Goal: Task Accomplishment & Management: Manage account settings

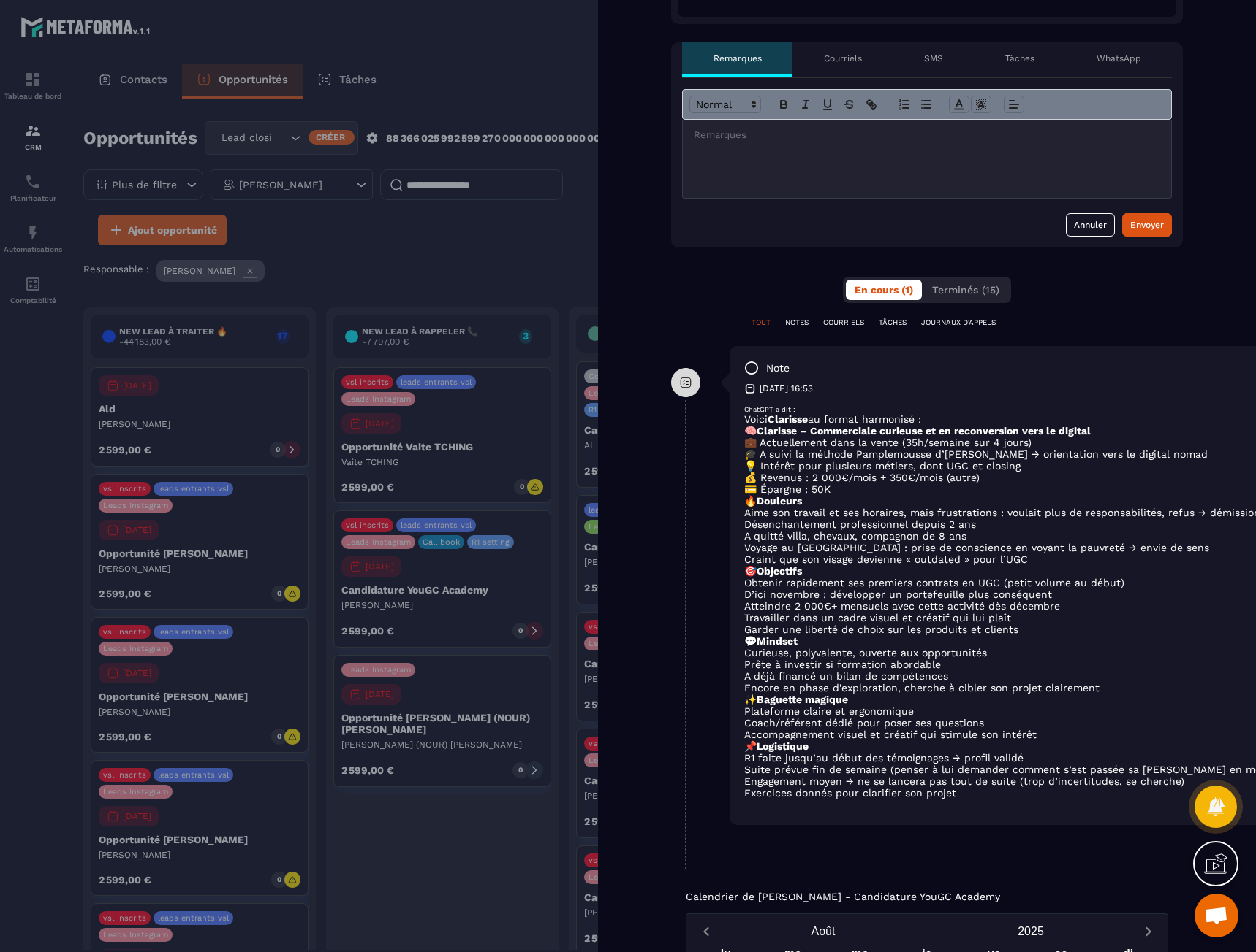
scroll to position [511, 0]
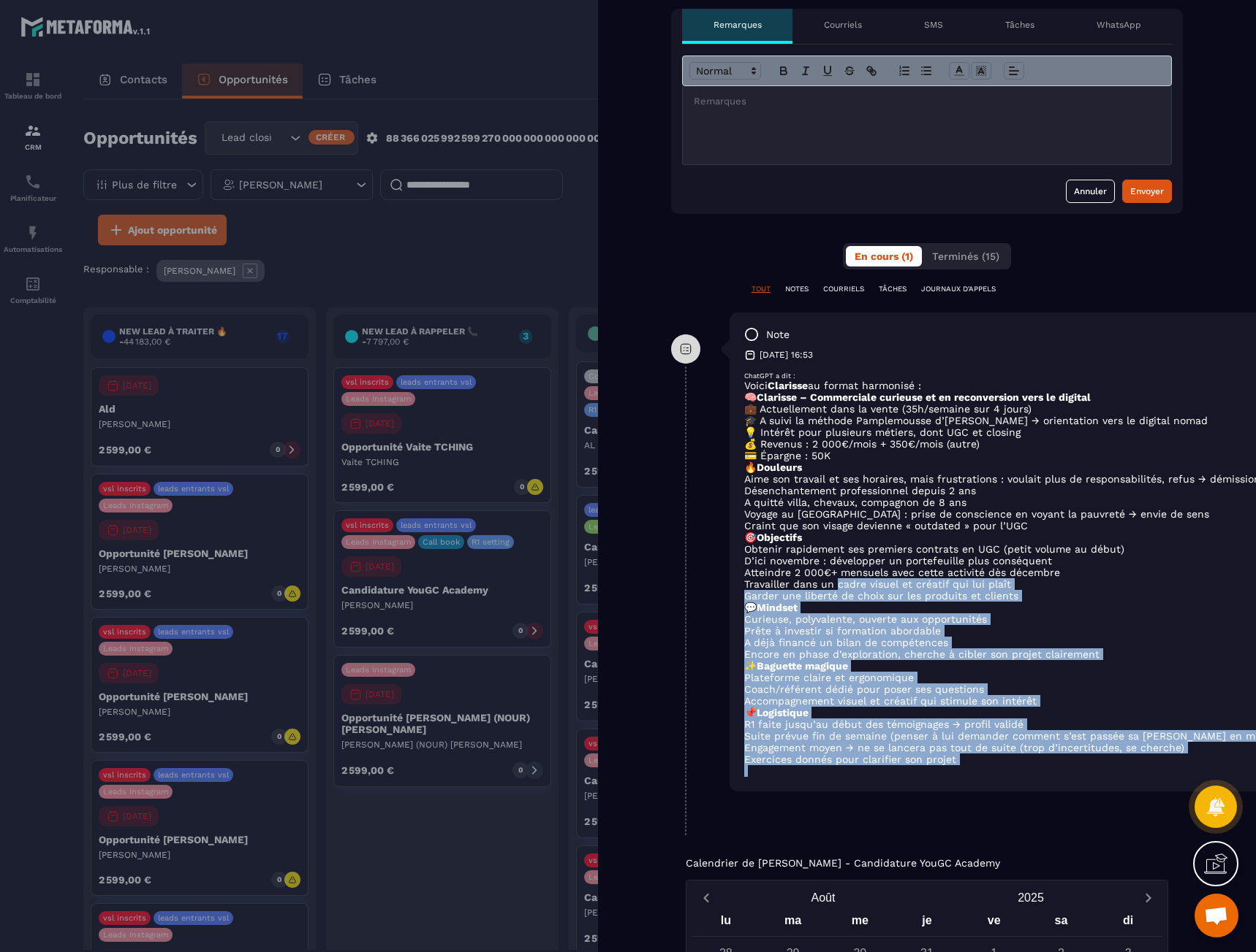
drag, startPoint x: 979, startPoint y: 789, endPoint x: 831, endPoint y: 592, distance: 246.4
click at [831, 592] on div "ChatGPT a dit : Voici Clarisse au format harmonisé : 🧠 Clarisse – Commerciale c…" at bounding box center [1058, 575] width 629 height 406
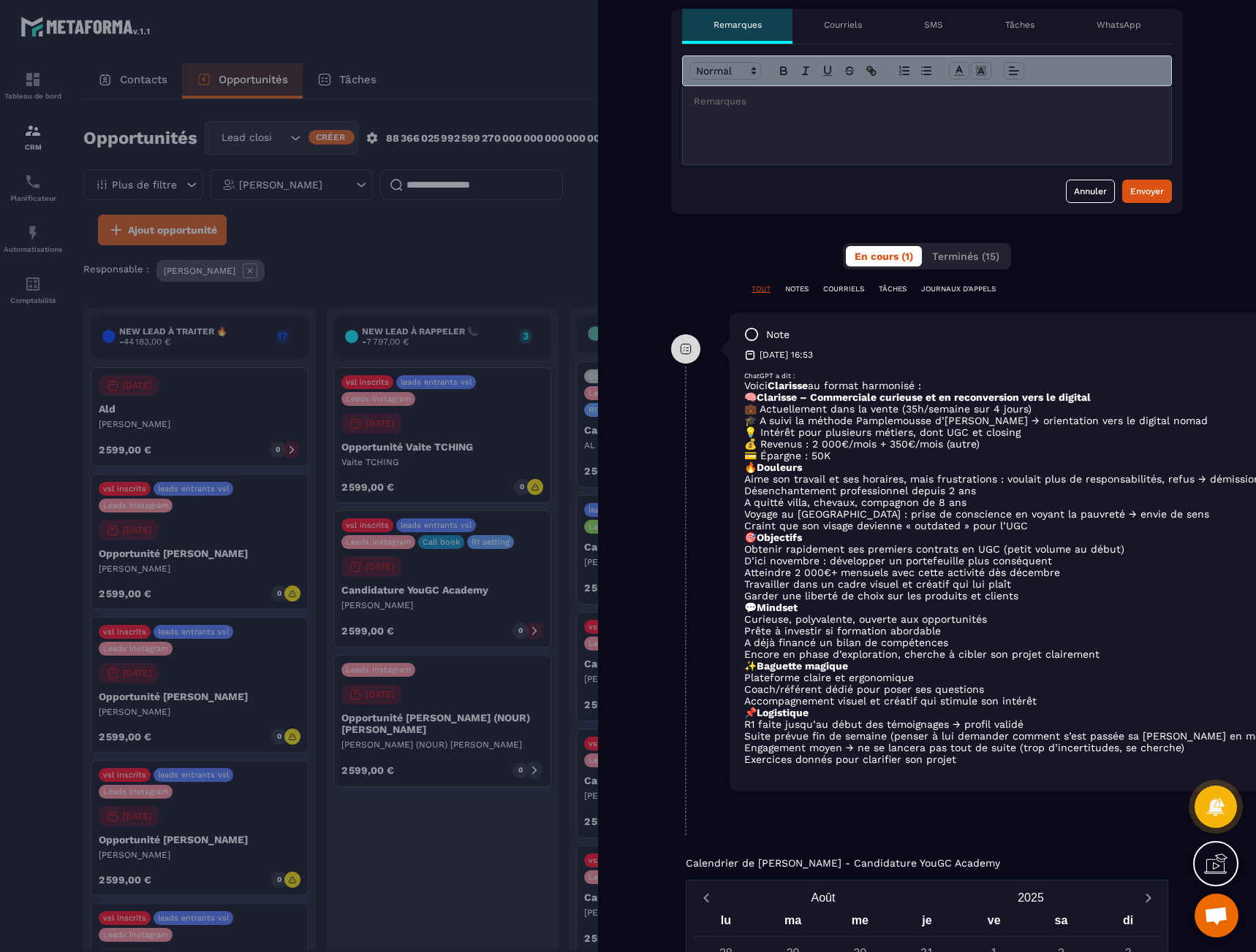
click at [824, 567] on li "D’ici novembre : développer un portefeuille plus conséquent" at bounding box center [1058, 561] width 629 height 12
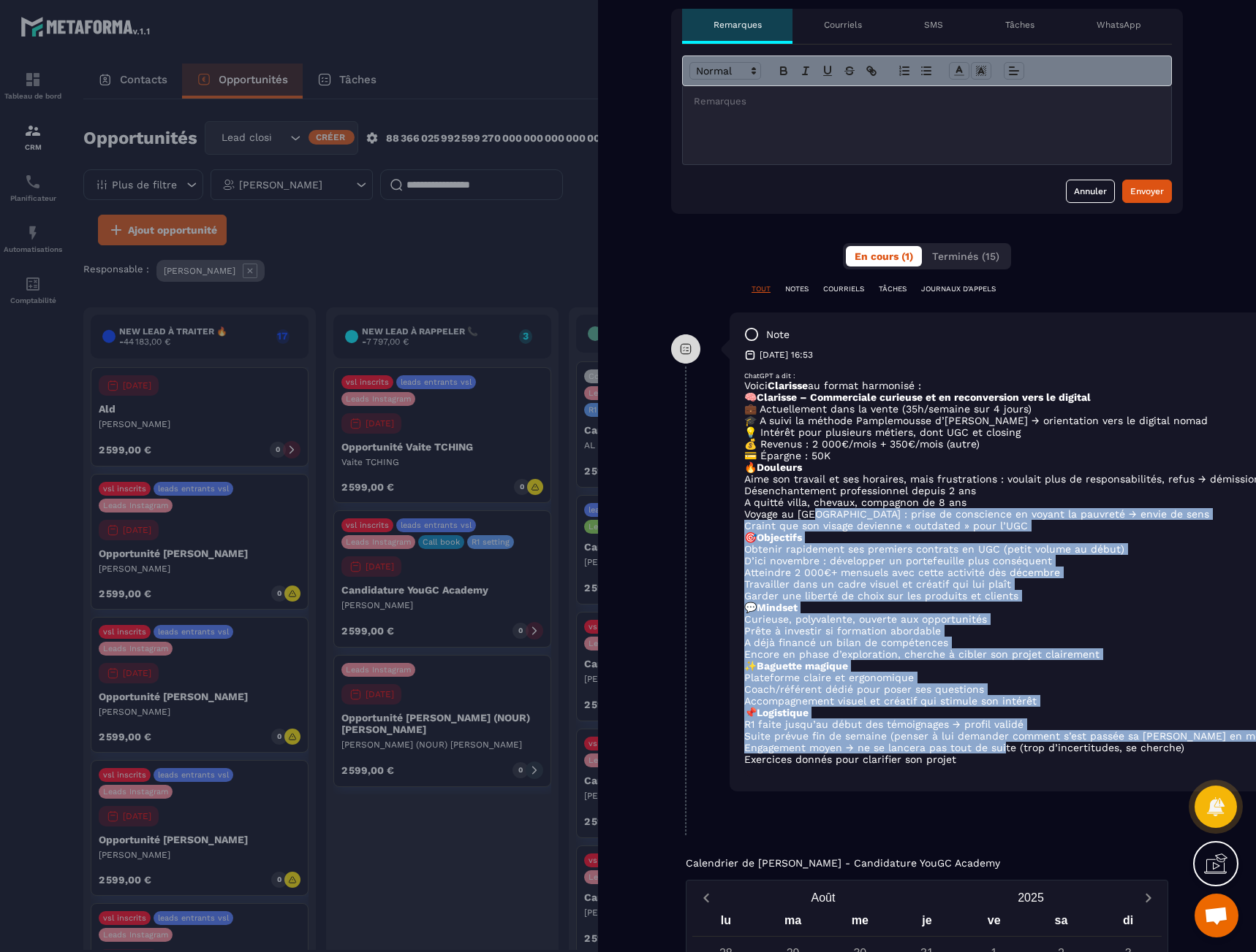
drag, startPoint x: 816, startPoint y: 535, endPoint x: 1005, endPoint y: 776, distance: 306.3
click at [1005, 776] on div "ChatGPT a dit : Voici Clarisse au format harmonisé : 🧠 Clarisse – Commerciale c…" at bounding box center [1058, 575] width 629 height 406
click at [1005, 754] on li "Engagement moyen → ne se lancera pas tout de suite (trop d’incertitudes, se che…" at bounding box center [1058, 748] width 629 height 12
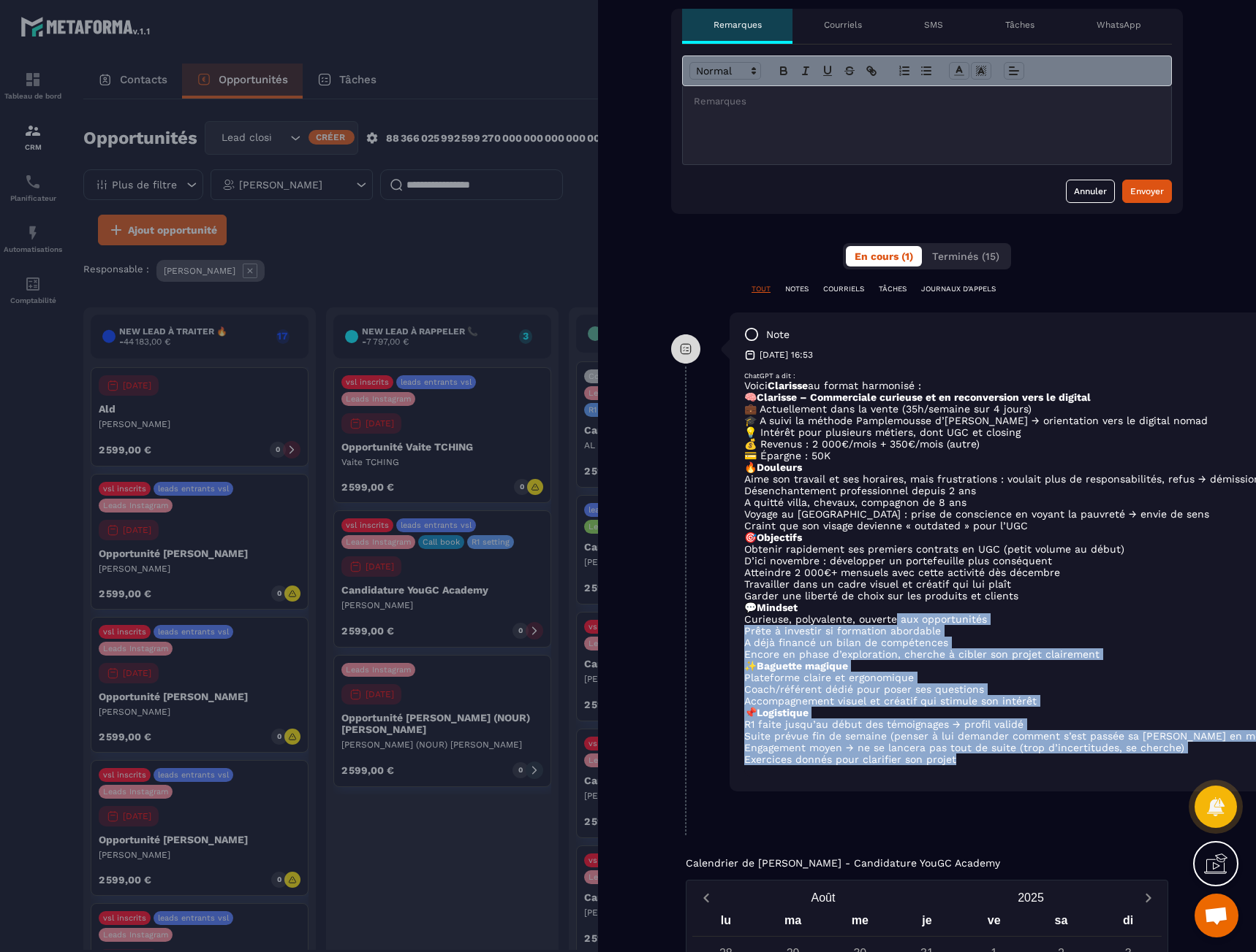
drag, startPoint x: 999, startPoint y: 779, endPoint x: 895, endPoint y: 644, distance: 170.4
click at [895, 644] on div "ChatGPT a dit : Voici Clarisse au format harmonisé : 🧠 Clarisse – Commerciale c…" at bounding box center [1058, 575] width 629 height 406
click at [895, 625] on li "Curieuse, polyvalente, ouverte aux opportunités" at bounding box center [1058, 619] width 629 height 12
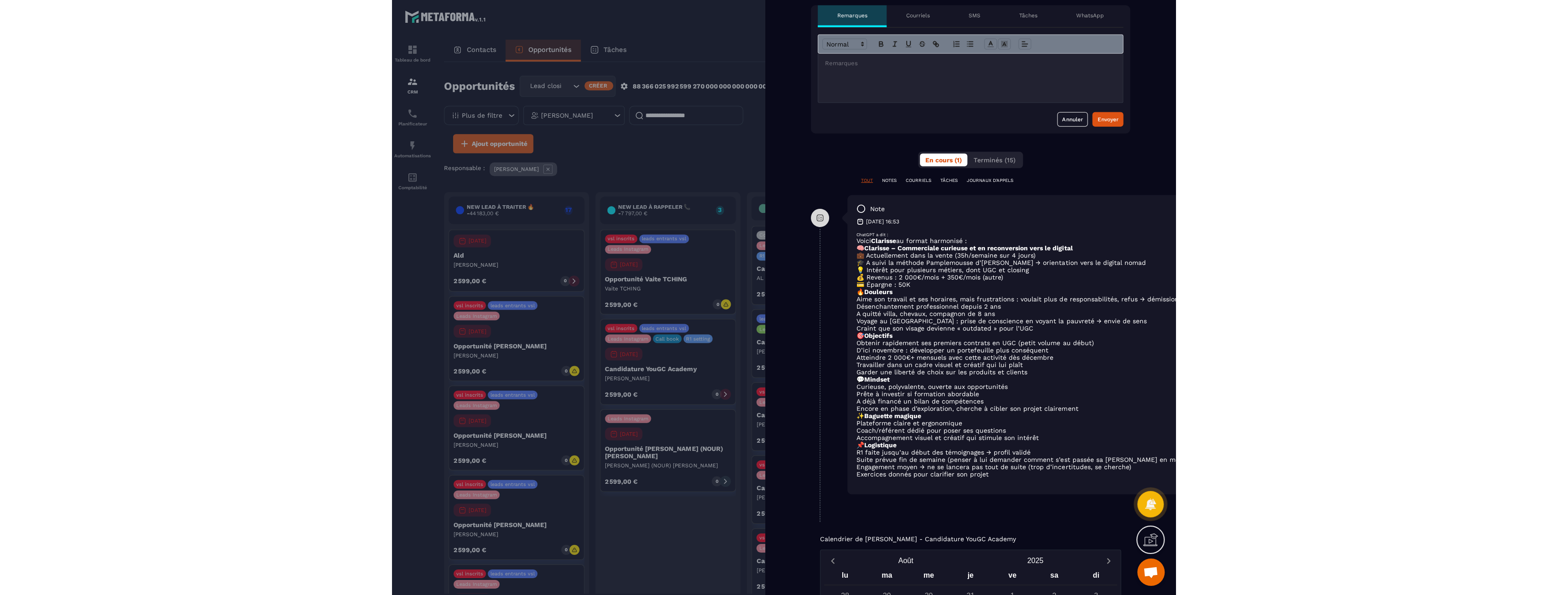
scroll to position [0, 0]
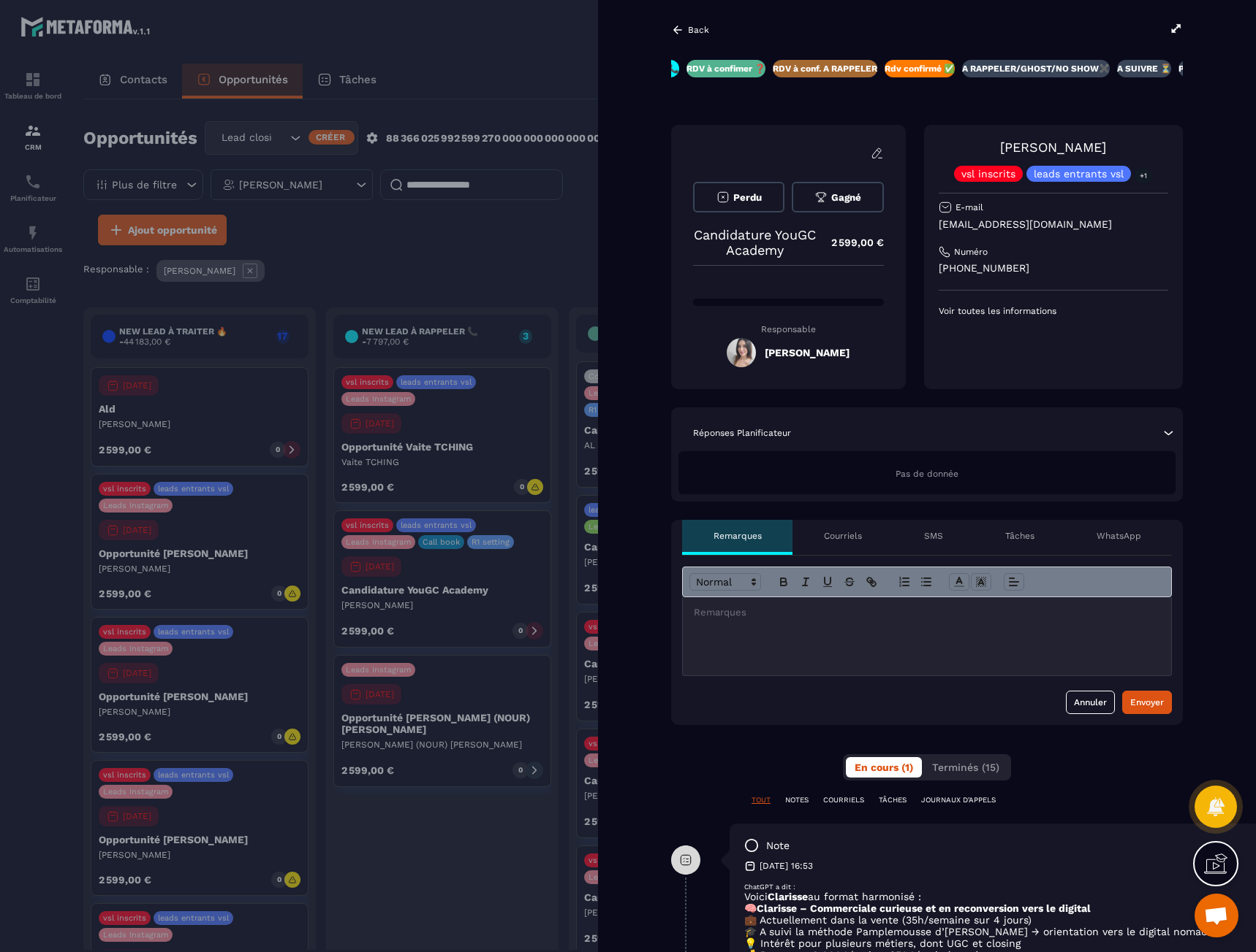
click at [766, 200] on button "Perdu" at bounding box center [739, 196] width 92 height 30
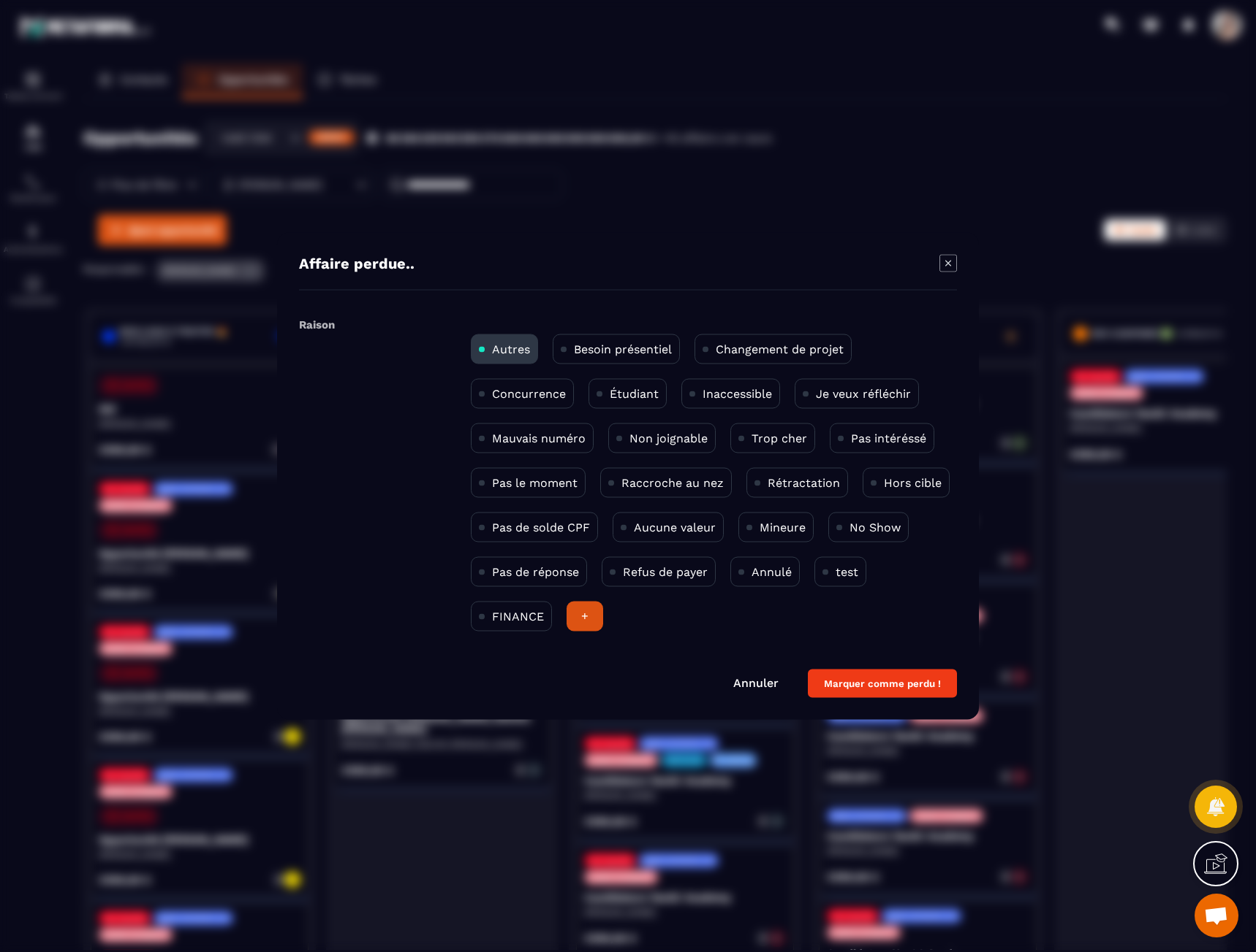
click at [798, 350] on p "Changement de projet" at bounding box center [779, 349] width 128 height 14
click at [874, 684] on button "Marquer comme perdu !" at bounding box center [881, 684] width 149 height 28
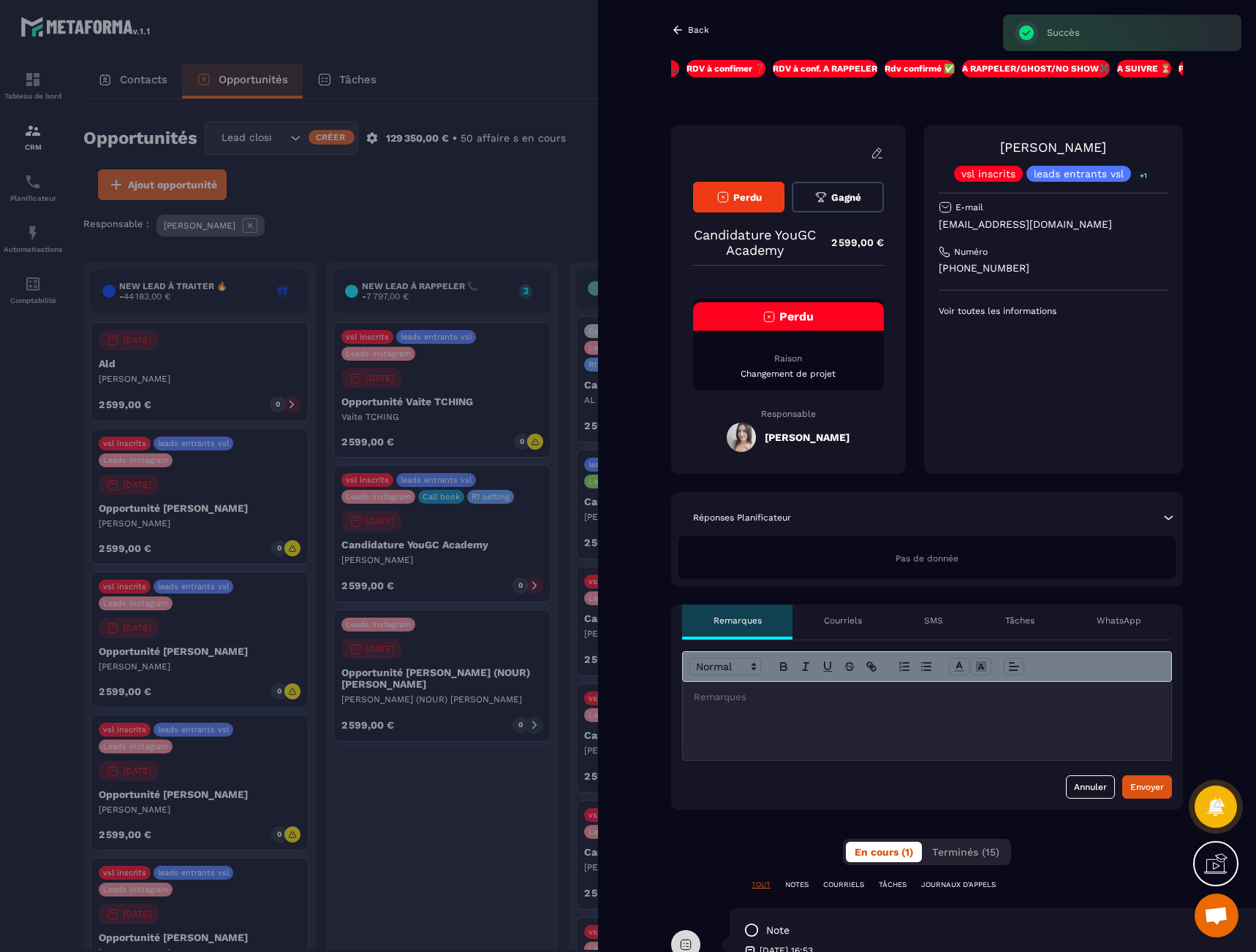
click at [675, 31] on icon at bounding box center [677, 29] width 9 height 8
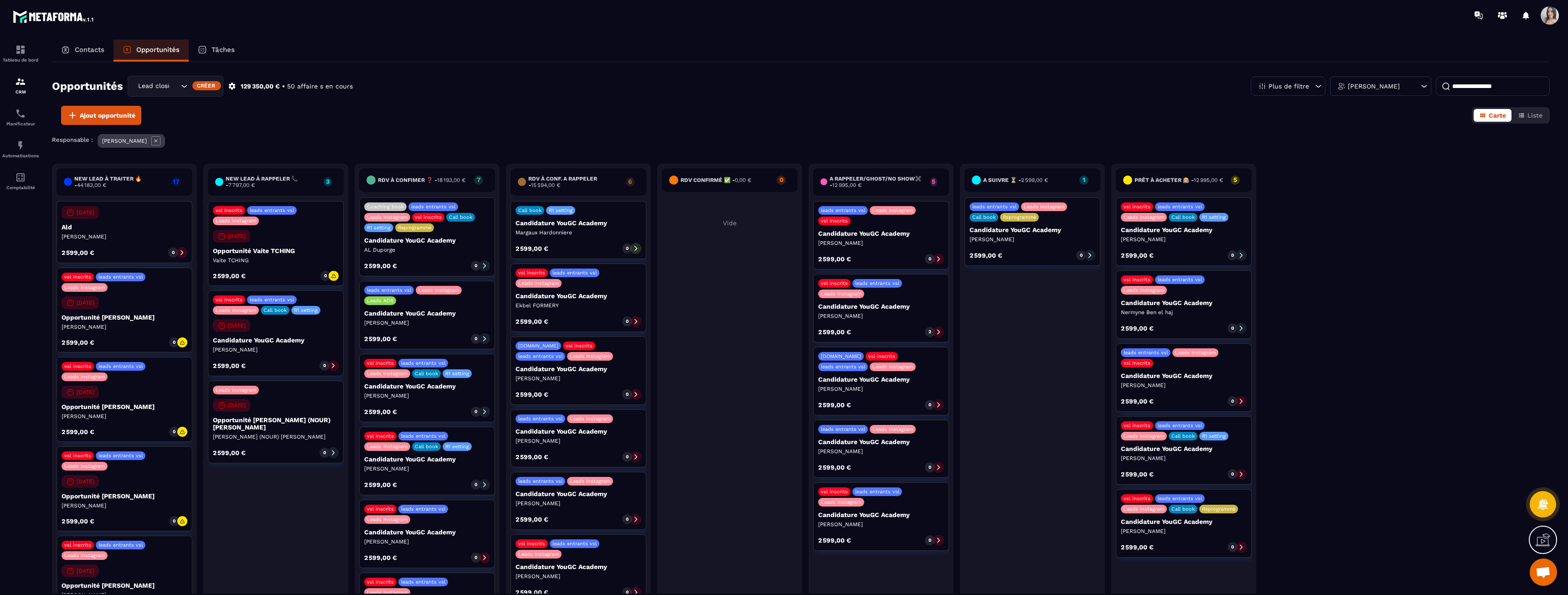
click at [538, 298] on p "Candidature YouGC Academy" at bounding box center [578, 296] width 126 height 7
